Goal: Check status: Check status

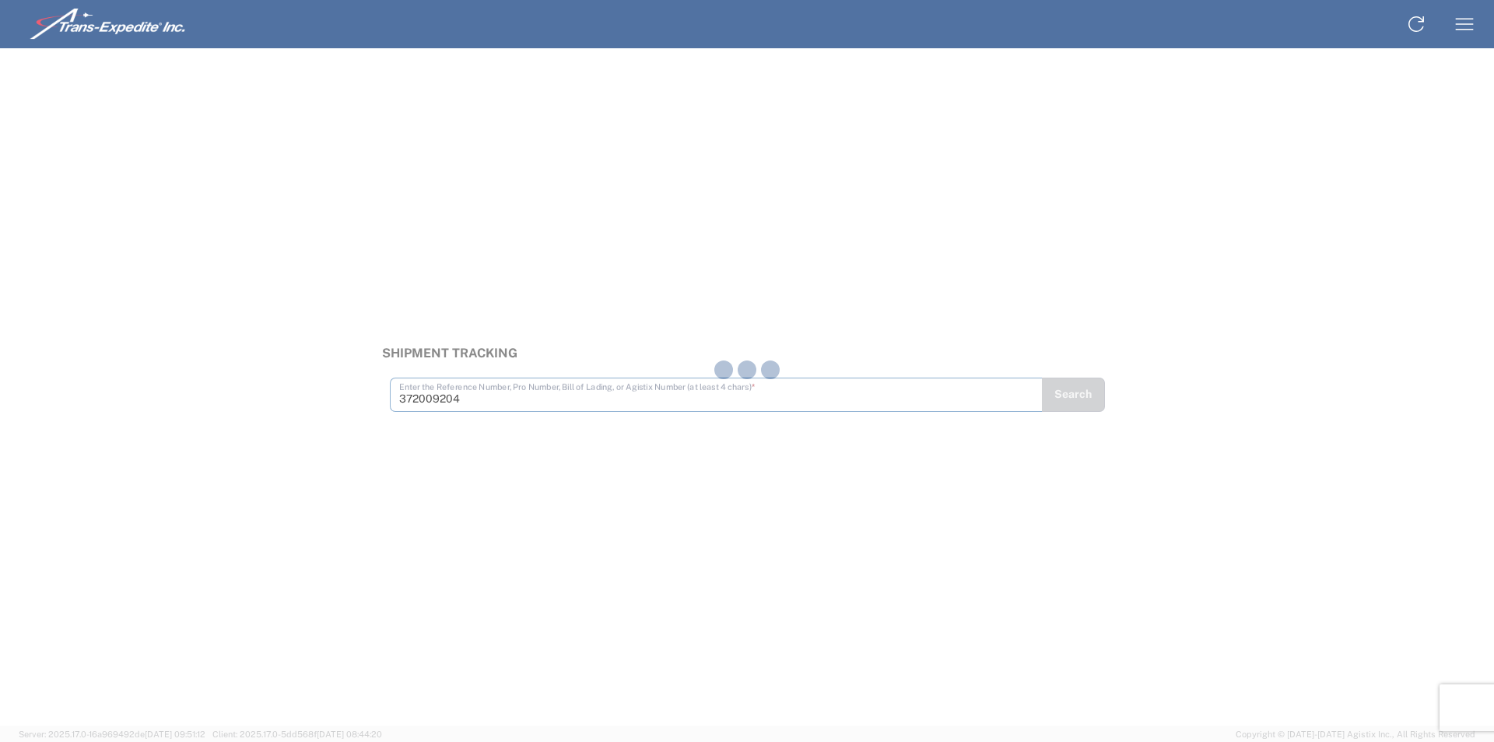
type input "372009204"
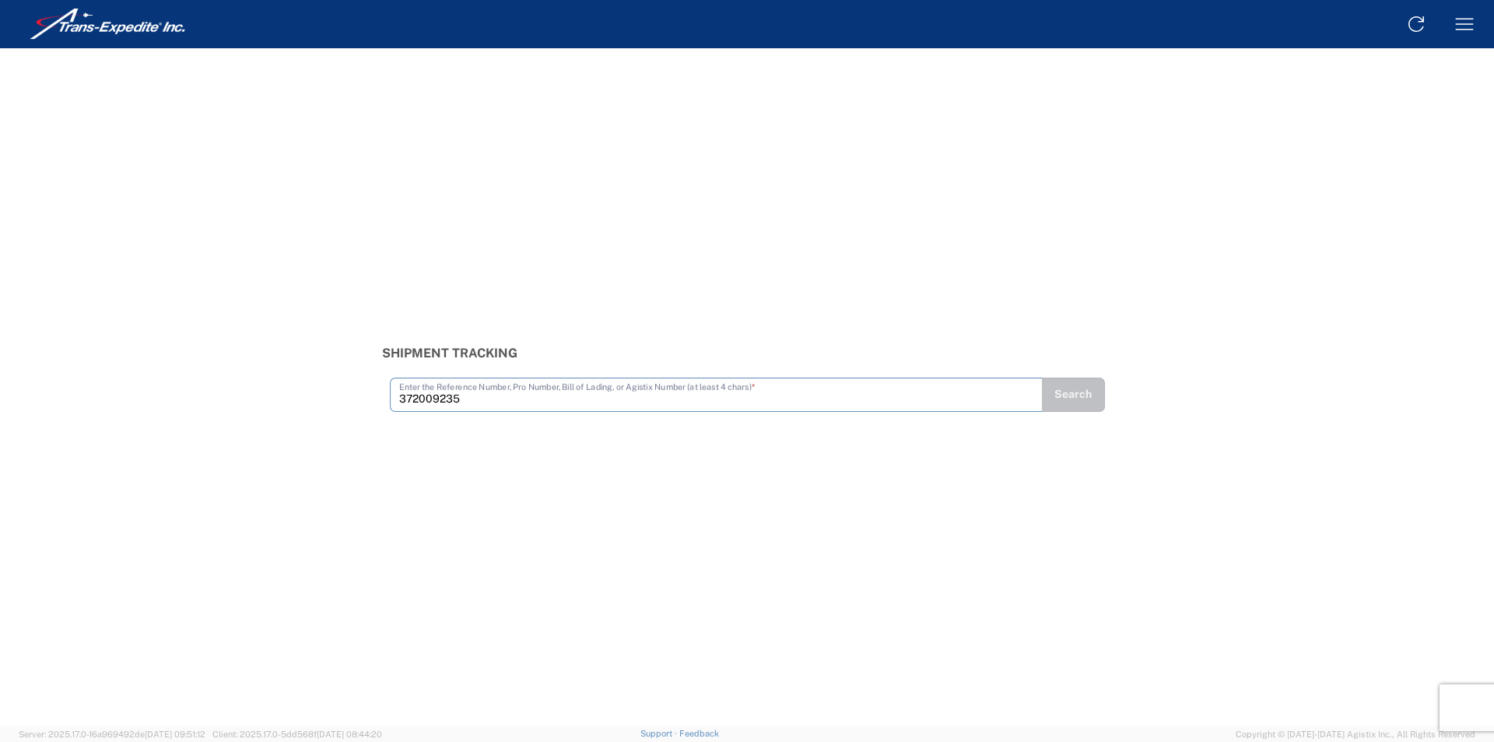
type input "372009235"
type input "372009240"
type input "372009242"
type input "375032600"
